Goal: Task Accomplishment & Management: Use online tool/utility

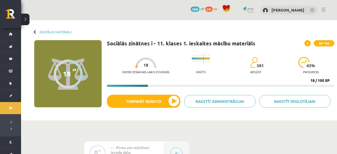
scroll to position [192, 0]
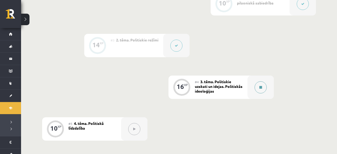
click at [262, 87] on icon at bounding box center [260, 87] width 3 height 3
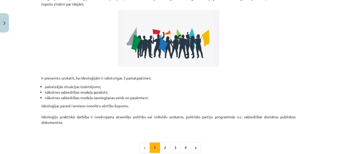
scroll to position [133, 0]
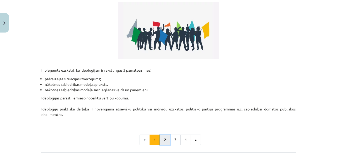
click at [160, 140] on button "2" at bounding box center [165, 140] width 11 height 11
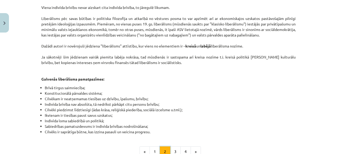
scroll to position [328, 0]
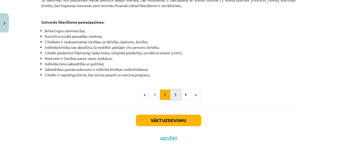
click at [176, 90] on button "3" at bounding box center [175, 95] width 11 height 11
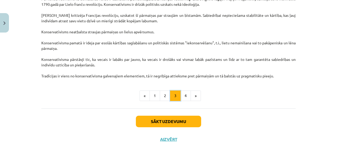
scroll to position [142, 0]
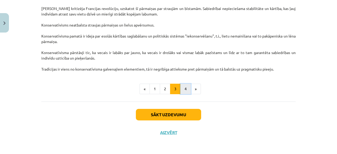
click at [186, 87] on button "4" at bounding box center [185, 89] width 11 height 11
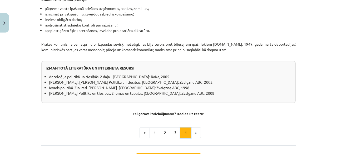
scroll to position [486, 0]
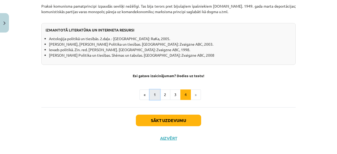
click at [154, 90] on button "1" at bounding box center [154, 95] width 11 height 11
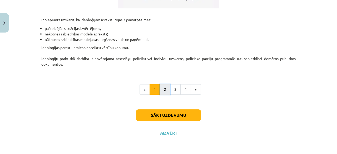
click at [167, 85] on button "2" at bounding box center [165, 89] width 11 height 11
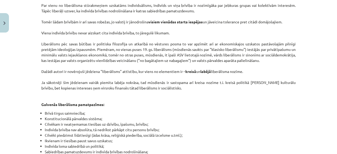
scroll to position [246, 0]
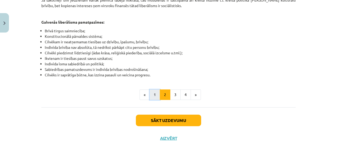
click at [155, 90] on button "1" at bounding box center [154, 95] width 11 height 11
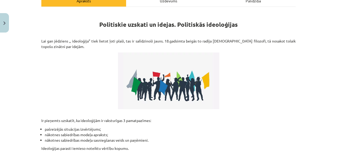
scroll to position [184, 0]
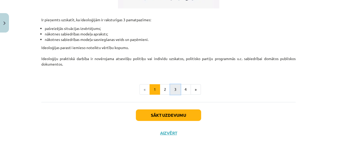
click at [177, 89] on button "3" at bounding box center [175, 89] width 11 height 11
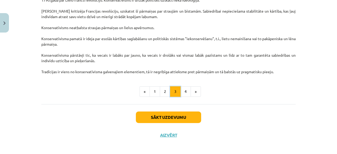
scroll to position [142, 0]
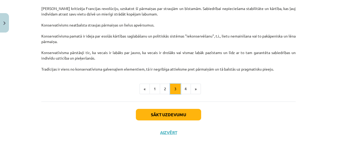
click at [180, 89] on button "3" at bounding box center [175, 89] width 11 height 11
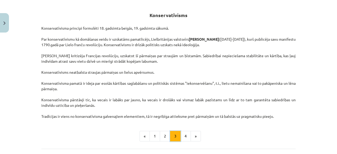
scroll to position [94, 0]
click at [188, 138] on button "4" at bounding box center [185, 137] width 11 height 11
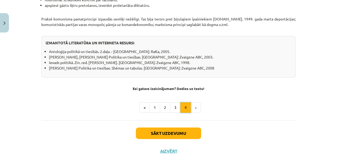
scroll to position [486, 0]
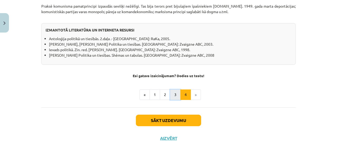
click at [175, 94] on button "3" at bounding box center [175, 95] width 11 height 11
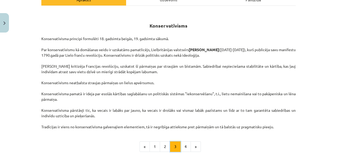
scroll to position [91, 0]
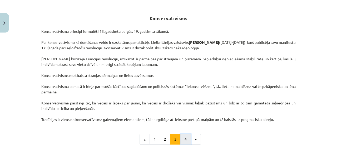
click at [184, 140] on button "4" at bounding box center [185, 139] width 11 height 11
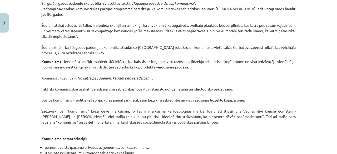
scroll to position [309, 0]
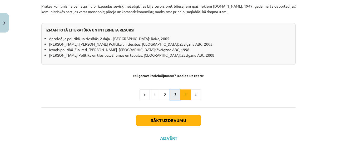
click at [174, 90] on button "3" at bounding box center [175, 95] width 11 height 11
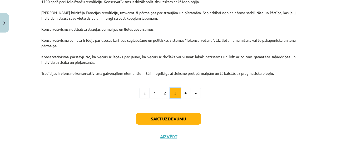
scroll to position [142, 0]
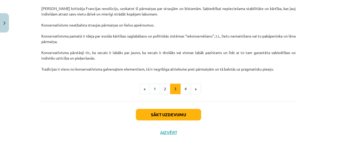
click at [162, 129] on div "Sākt uzdevumu Aizvērt" at bounding box center [168, 120] width 254 height 37
click at [164, 132] on button "Aizvērt" at bounding box center [168, 132] width 20 height 5
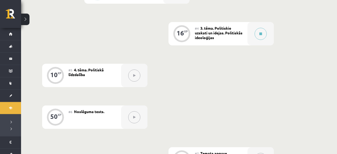
scroll to position [246, 0]
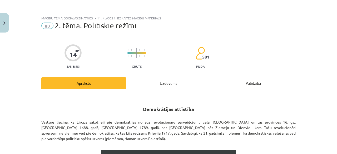
scroll to position [700, 0]
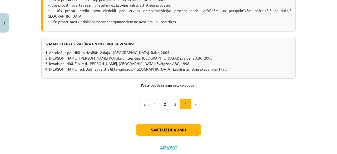
click at [170, 139] on div "Sākt uzdevumu Aizvērt" at bounding box center [168, 135] width 254 height 37
click at [169, 146] on button "Aizvērt" at bounding box center [168, 148] width 20 height 5
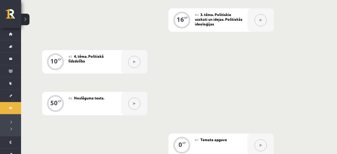
scroll to position [246, 0]
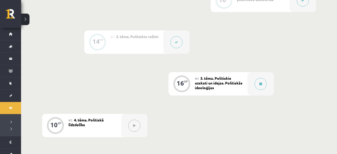
scroll to position [192, 0]
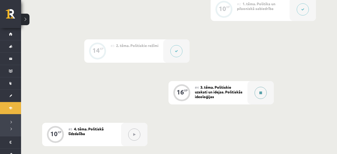
click at [267, 92] on div at bounding box center [260, 92] width 26 height 23
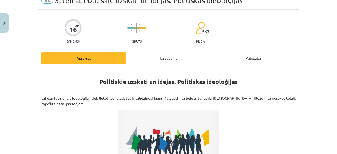
click at [161, 63] on div "Uzdevums" at bounding box center [168, 58] width 85 height 12
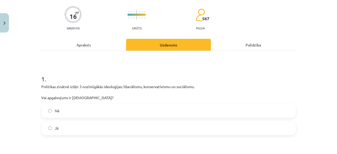
scroll to position [89, 0]
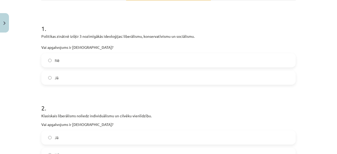
click at [81, 81] on label "Jā" at bounding box center [168, 77] width 253 height 13
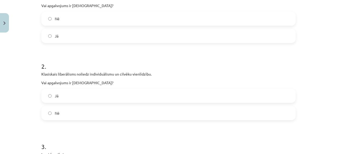
scroll to position [139, 0]
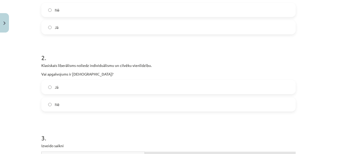
click at [101, 83] on label "Jā" at bounding box center [168, 87] width 253 height 13
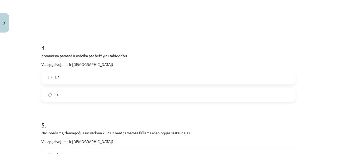
scroll to position [354, 0]
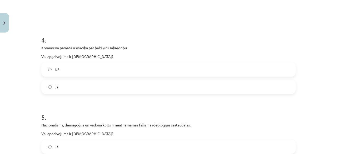
click at [68, 74] on label "Nē" at bounding box center [168, 69] width 253 height 13
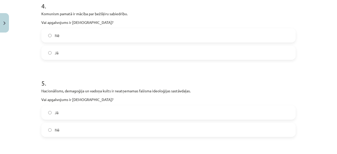
scroll to position [404, 0]
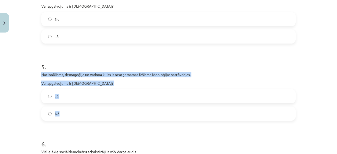
drag, startPoint x: 39, startPoint y: 72, endPoint x: 82, endPoint y: 109, distance: 56.3
copy div "Nacionālisms, demagoģija un vadoņa kults ir neatņemamas fašisma ideoloģijas sas…"
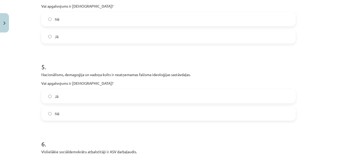
click at [87, 41] on label "Jā" at bounding box center [168, 36] width 253 height 13
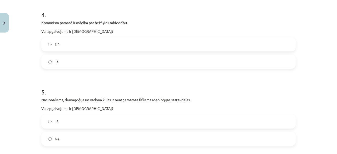
click at [77, 42] on label "Nē" at bounding box center [168, 44] width 253 height 13
click at [76, 121] on label "Jā" at bounding box center [168, 121] width 253 height 13
click at [96, 66] on label "Jā" at bounding box center [168, 61] width 253 height 13
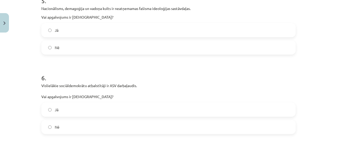
scroll to position [480, 0]
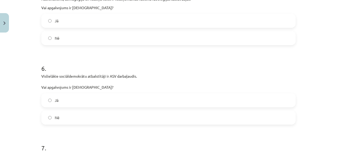
click at [69, 116] on label "Nē" at bounding box center [168, 117] width 253 height 13
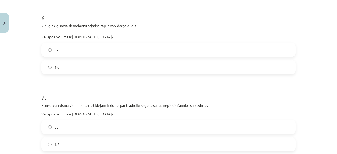
scroll to position [556, 0]
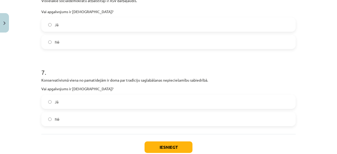
click at [72, 100] on label "Jā" at bounding box center [168, 102] width 253 height 13
click at [166, 143] on button "Iesniegt" at bounding box center [168, 148] width 48 height 12
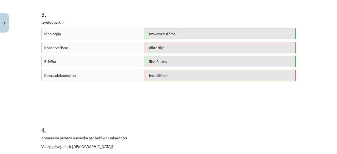
scroll to position [253, 0]
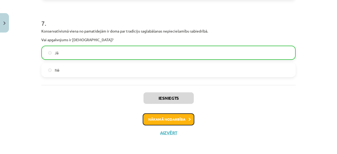
click at [159, 118] on button "Nākamā nodarbība" at bounding box center [169, 120] width 52 height 12
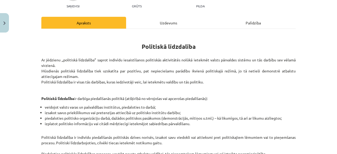
scroll to position [35, 0]
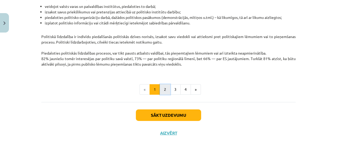
click at [165, 87] on button "2" at bounding box center [165, 89] width 11 height 11
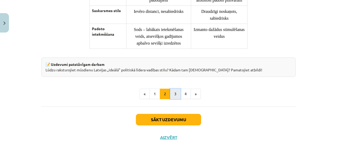
click at [173, 89] on button "3" at bounding box center [175, 94] width 11 height 11
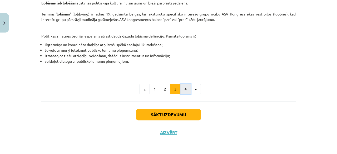
click at [186, 86] on button "4" at bounding box center [185, 89] width 11 height 11
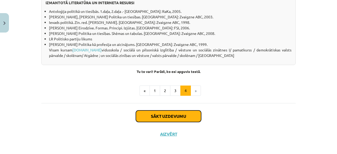
click at [172, 122] on button "Sākt uzdevumu" at bounding box center [168, 117] width 65 height 12
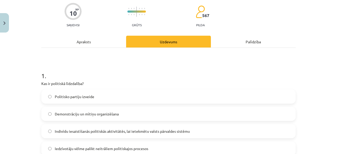
scroll to position [51, 0]
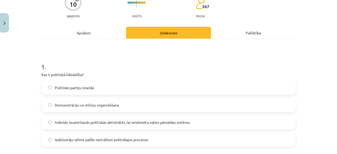
click at [164, 125] on span "Indivīdu iesaistīšanās politiskās aktivitātēs, lai ietekmētu valsts pārvaldes s…" at bounding box center [122, 123] width 135 height 6
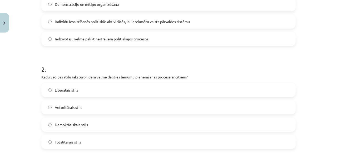
scroll to position [177, 0]
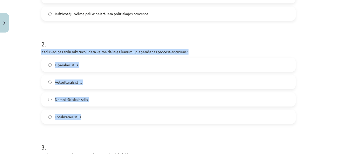
drag, startPoint x: 39, startPoint y: 50, endPoint x: 96, endPoint y: 112, distance: 84.1
copy div "Kādu vadības stilu raksturo līdera vēlme dalīties lēmumu pieņemšanas procesā ar…"
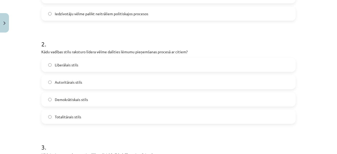
drag, startPoint x: 63, startPoint y: 142, endPoint x: 62, endPoint y: 122, distance: 20.0
click at [62, 142] on h1 "3 ." at bounding box center [168, 143] width 254 height 16
click at [65, 99] on span "Demokrātiskais stils" at bounding box center [71, 100] width 33 height 6
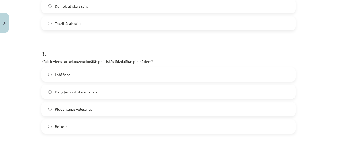
scroll to position [278, 0]
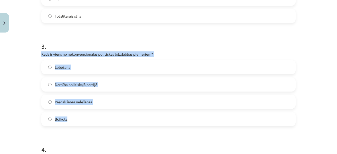
drag, startPoint x: 41, startPoint y: 52, endPoint x: 114, endPoint y: 115, distance: 96.1
click at [114, 115] on div "10 XP Saņemsi Grūts 567 pilda Apraksts Uzdevums Palīdzība 1 . Kas ir politiskā …" at bounding box center [168, 69] width 261 height 624
copy div "Kāds ir viens no nekonvencionālās politiskās līdzdalības piemēriem? Lobēšana Da…"
click at [103, 120] on label "Boikots" at bounding box center [168, 119] width 253 height 13
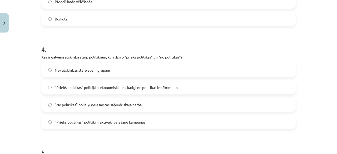
scroll to position [379, 0]
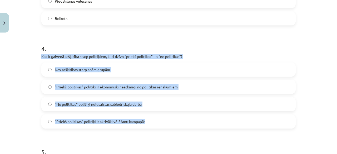
drag, startPoint x: 39, startPoint y: 54, endPoint x: 167, endPoint y: 128, distance: 148.4
copy div "Kas ir galvenā atšķirība starp politiķiem, kuri dzīvo “priekš politikas” un “no…"
click at [118, 94] on div "Nav atšķirības starp abām grupām "Priekš politikas" politiķi ir ekonomiski neat…" at bounding box center [168, 96] width 254 height 66
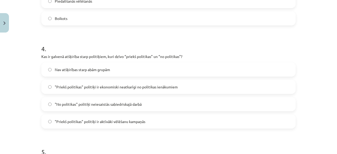
click at [122, 90] on label ""Priekš politikas" politiķi ir ekonomiski neatkarīgi no politikas ienākumiem" at bounding box center [168, 87] width 253 height 13
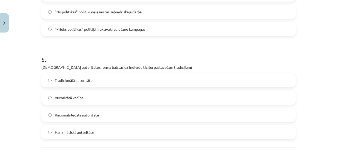
scroll to position [480, 0]
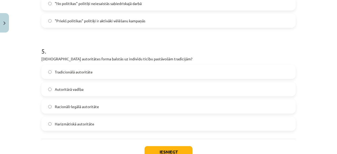
click at [126, 73] on label "Tradicionālā autoritāte" at bounding box center [168, 72] width 253 height 13
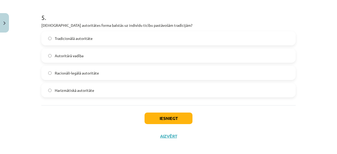
scroll to position [517, 0]
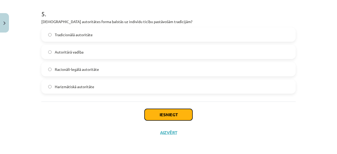
click at [164, 111] on button "Iesniegt" at bounding box center [168, 115] width 48 height 12
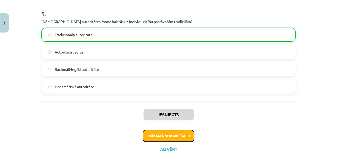
click at [184, 134] on button "Nākamā nodarbība" at bounding box center [169, 136] width 52 height 12
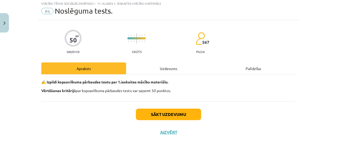
click at [169, 121] on div "Sākt uzdevumu Aizvērt" at bounding box center [168, 120] width 254 height 37
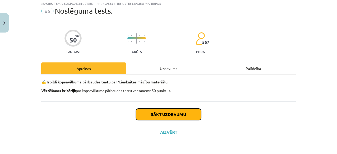
click at [169, 119] on button "Sākt uzdevumu" at bounding box center [168, 115] width 65 height 12
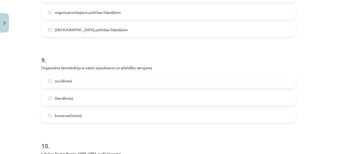
scroll to position [861, 0]
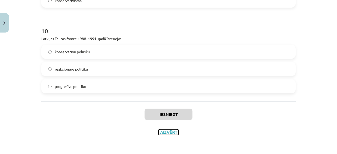
click at [166, 131] on button "Aizvērt" at bounding box center [168, 132] width 20 height 5
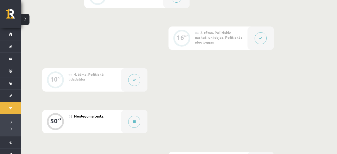
scroll to position [359, 0]
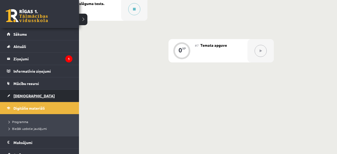
click at [16, 97] on span "[DEMOGRAPHIC_DATA]" at bounding box center [33, 96] width 41 height 5
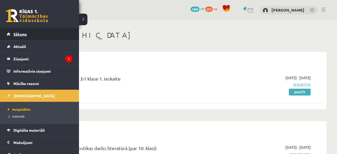
click at [24, 33] on span "Sākums" at bounding box center [19, 34] width 13 height 5
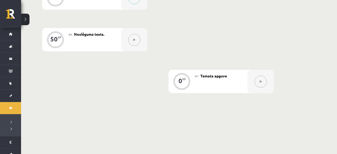
scroll to position [274, 0]
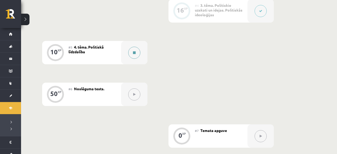
click at [125, 49] on div at bounding box center [134, 52] width 26 height 23
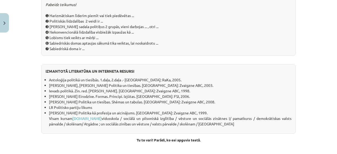
scroll to position [505, 0]
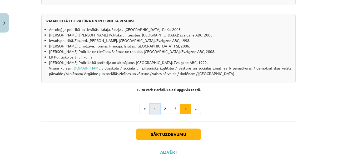
click at [158, 114] on button "1" at bounding box center [154, 109] width 11 height 11
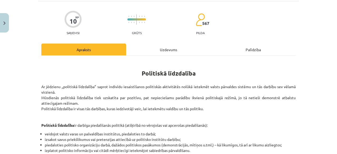
scroll to position [76, 0]
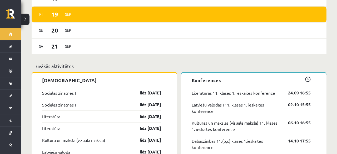
scroll to position [356, 0]
